Goal: Task Accomplishment & Management: Manage account settings

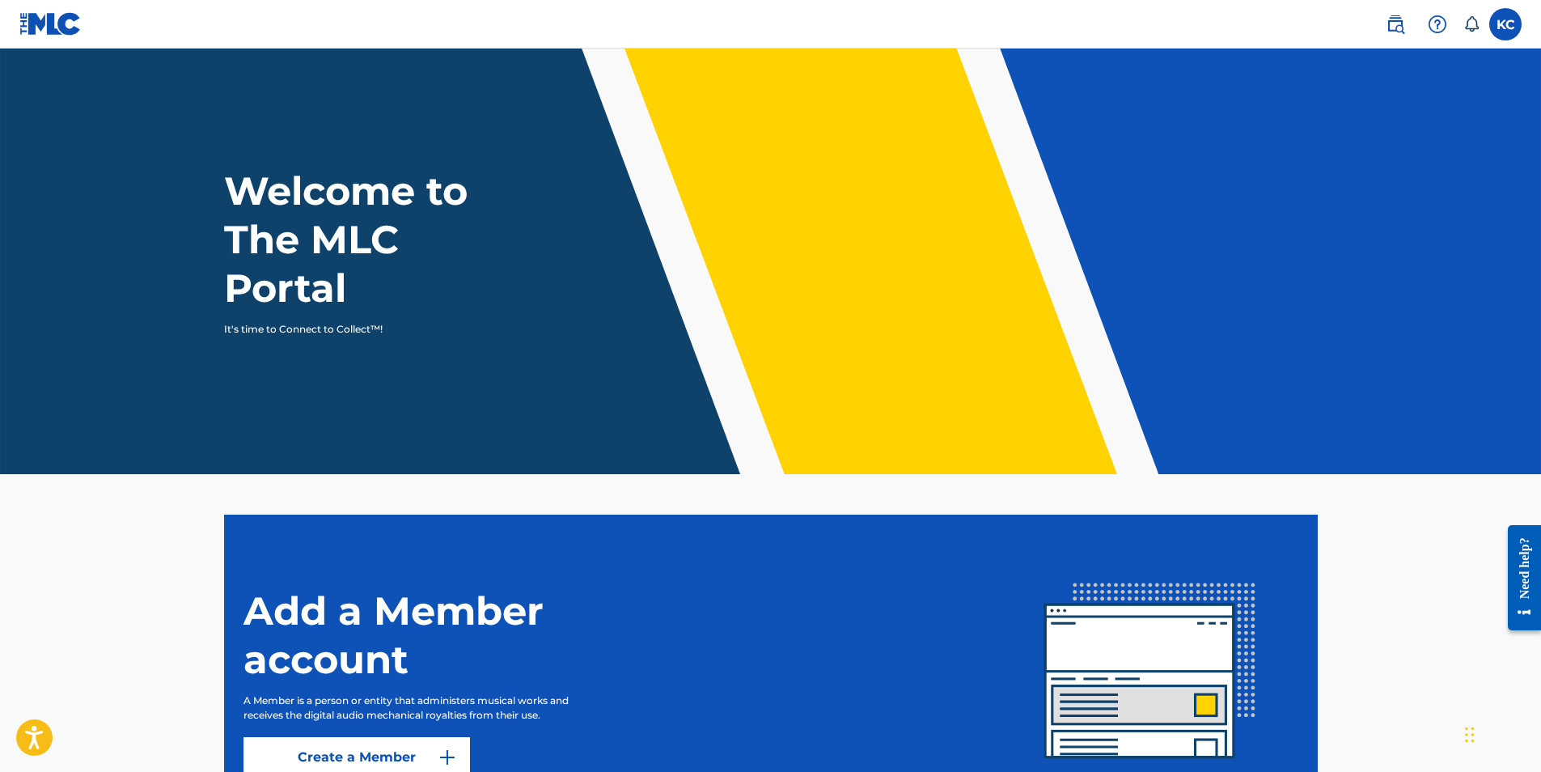
click at [1506, 23] on label at bounding box center [1506, 24] width 32 height 32
click at [1506, 24] on input "KC [PERSON_NAME] [EMAIL_ADDRESS][DOMAIN_NAME] Notification Preferences Profile …" at bounding box center [1506, 24] width 0 height 0
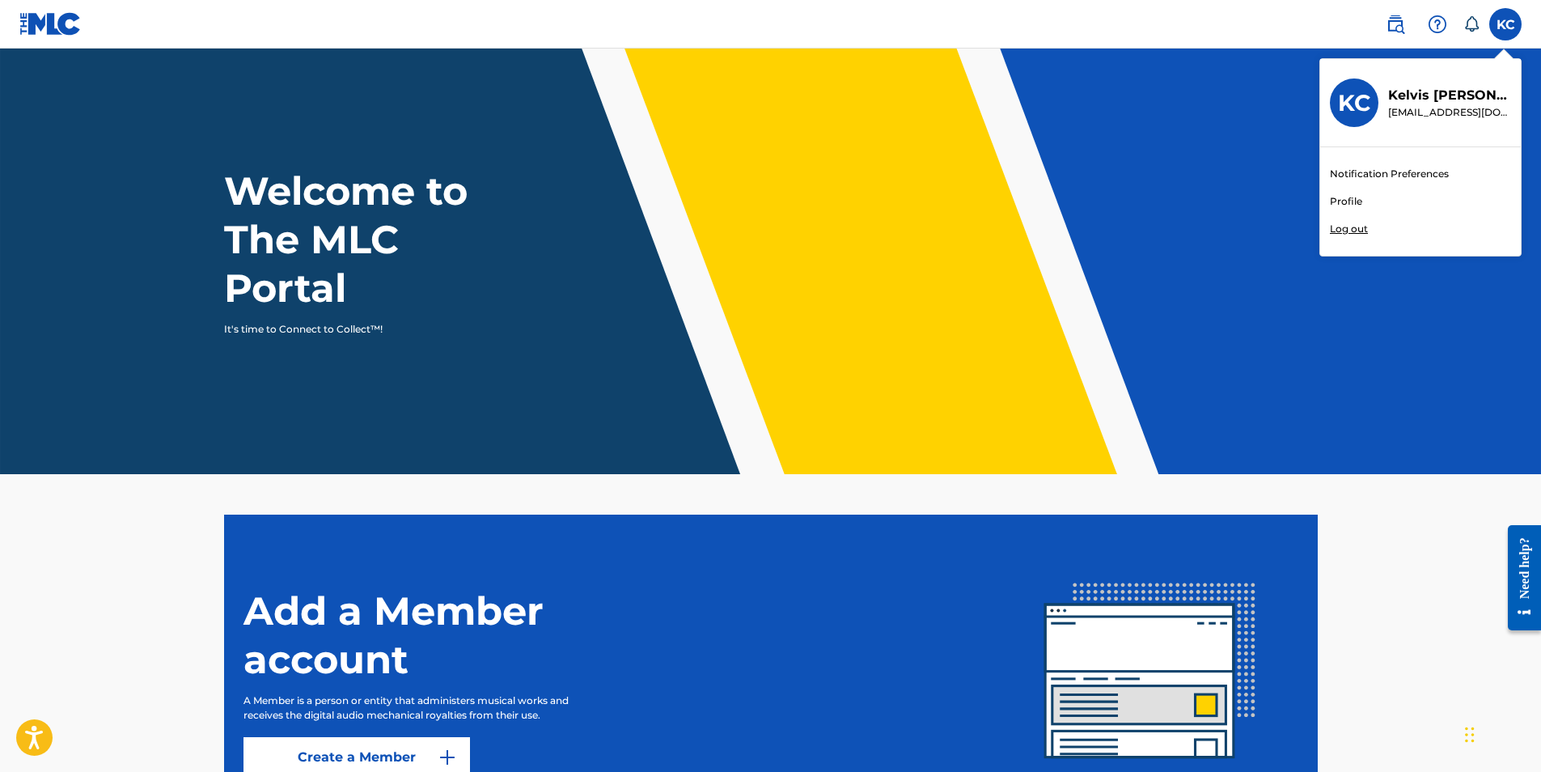
click at [1356, 226] on p "Log out" at bounding box center [1349, 229] width 38 height 15
click at [1506, 24] on input "KC [PERSON_NAME] [EMAIL_ADDRESS][DOMAIN_NAME] Notification Preferences Profile …" at bounding box center [1506, 24] width 0 height 0
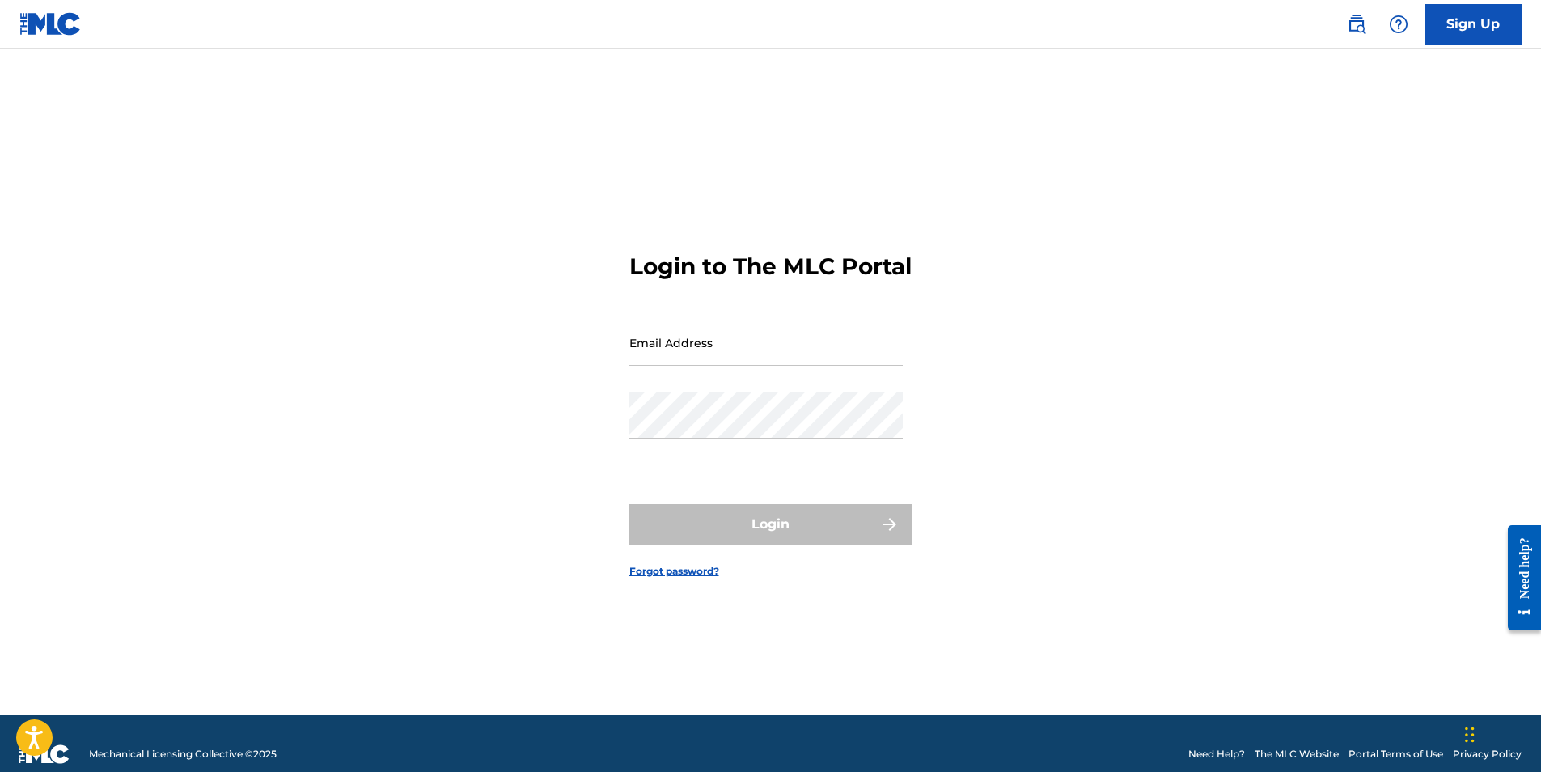
type input "[EMAIL_ADDRESS][DOMAIN_NAME]"
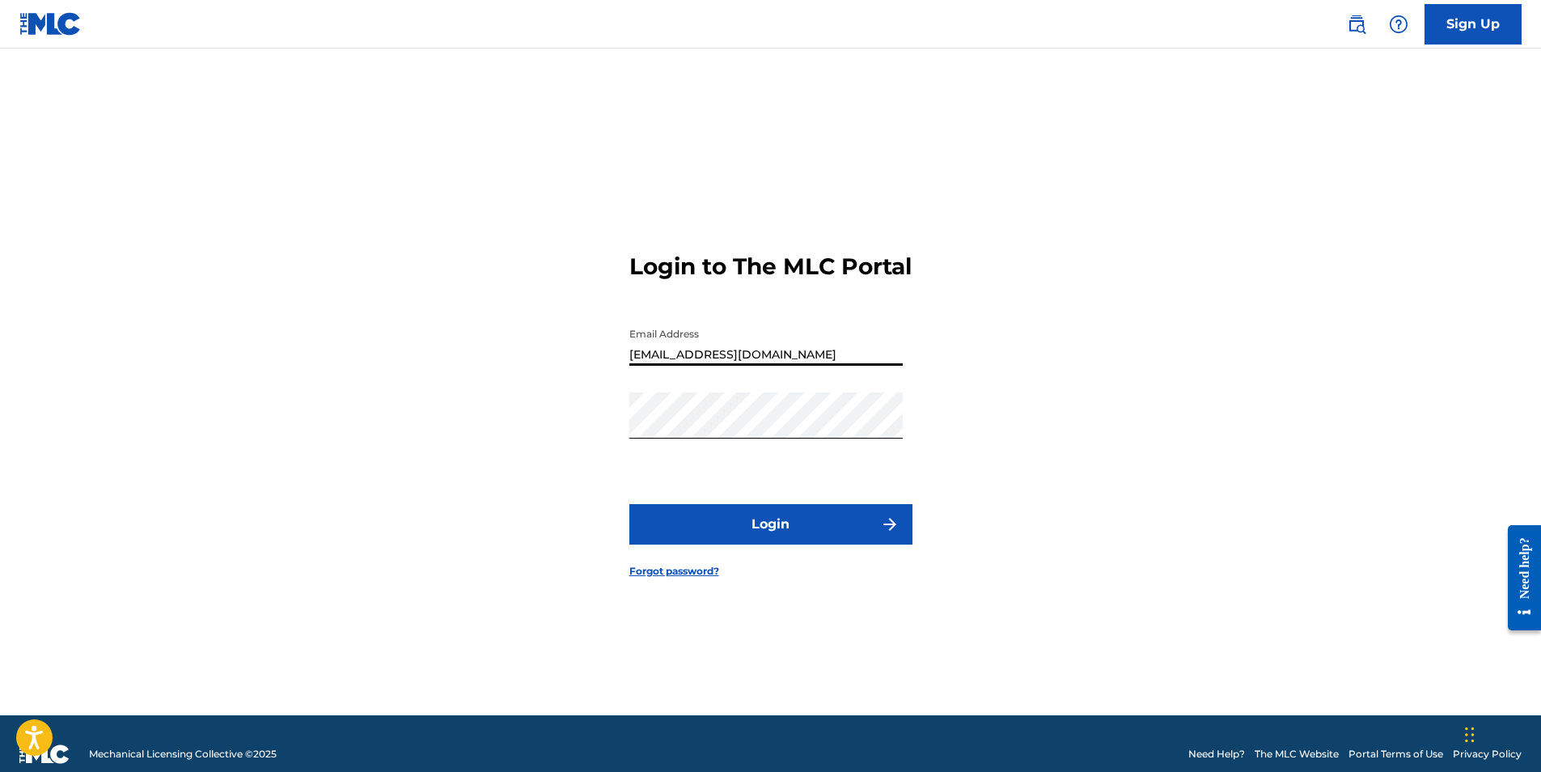
click at [858, 364] on input "[EMAIL_ADDRESS][DOMAIN_NAME]" at bounding box center [766, 343] width 273 height 46
click at [596, 449] on div "Login to The MLC Portal Email Address [EMAIL_ADDRESS][DOMAIN_NAME] Password Log…" at bounding box center [771, 402] width 1133 height 626
